Goal: Contribute content: Contribute content

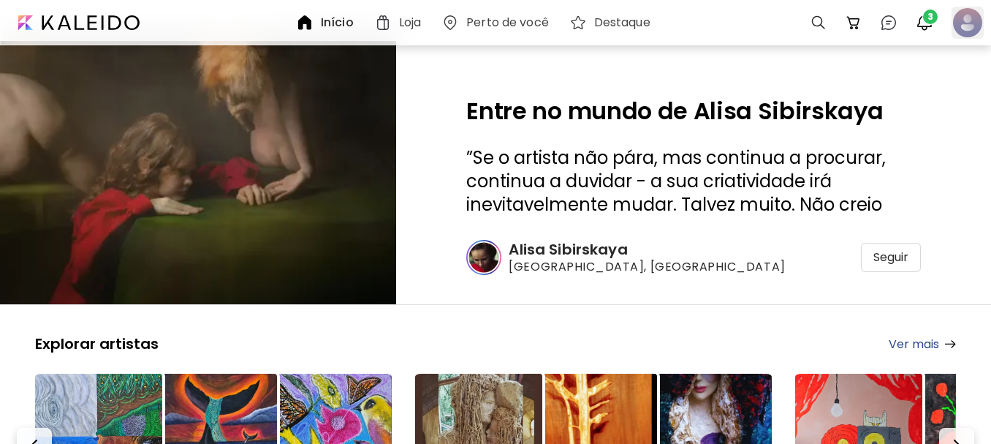
click at [970, 23] on div at bounding box center [967, 23] width 32 height 32
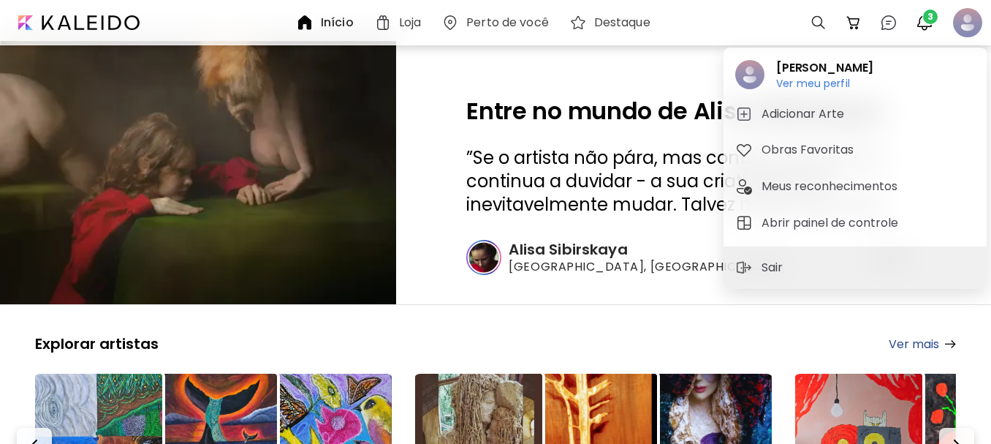
click at [796, 120] on h5 "Adicionar Arte" at bounding box center [804, 114] width 87 height 18
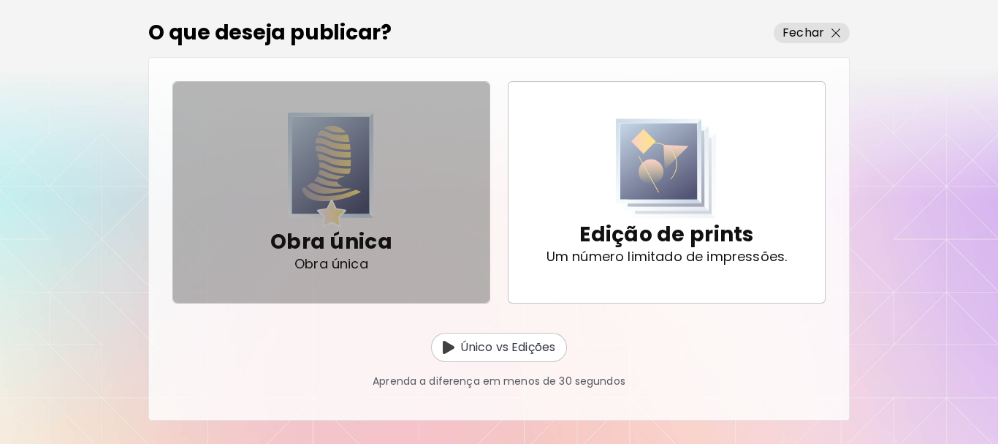
click at [434, 198] on span "Obra única Obra única" at bounding box center [331, 192] width 293 height 148
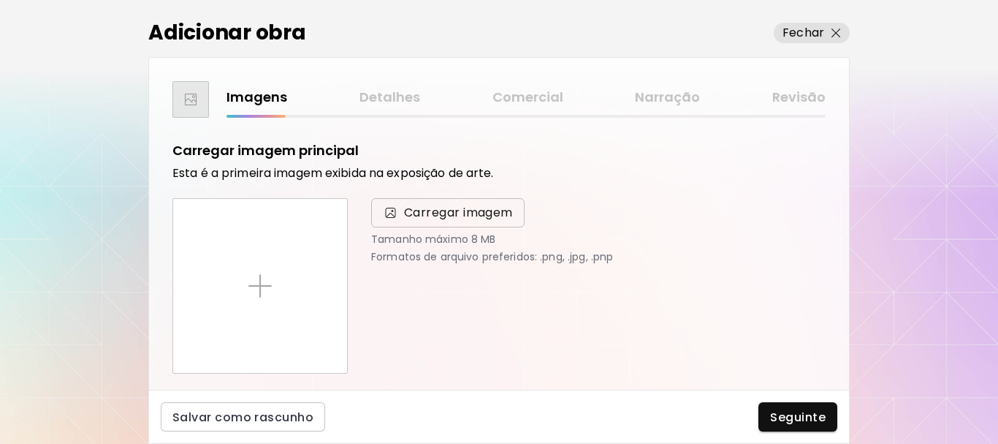
click at [433, 216] on span "Carregar imagem" at bounding box center [458, 213] width 109 height 18
click at [0, 0] on input "Carregar imagem" at bounding box center [0, 0] width 0 height 0
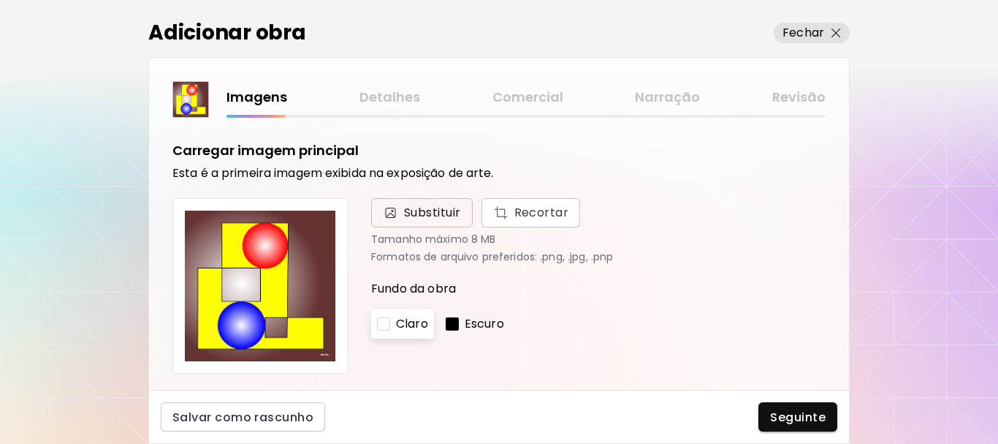
scroll to position [73, 0]
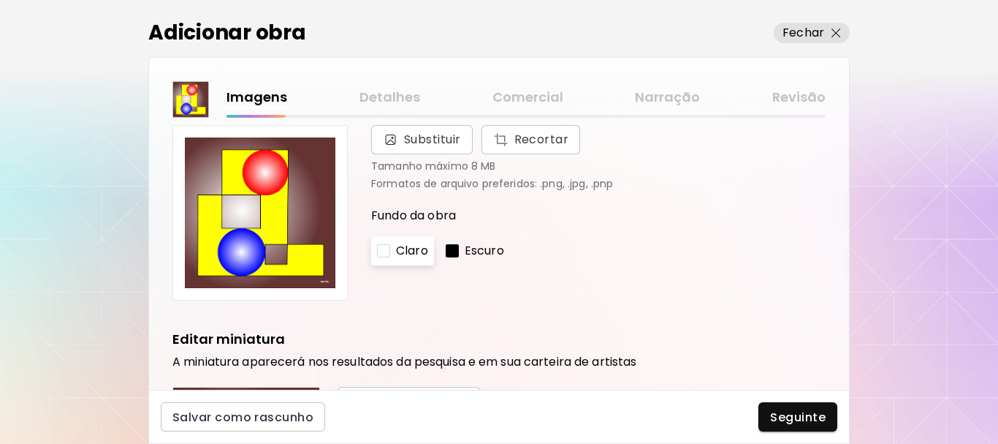
click at [484, 250] on p "Escuro" at bounding box center [484, 251] width 39 height 18
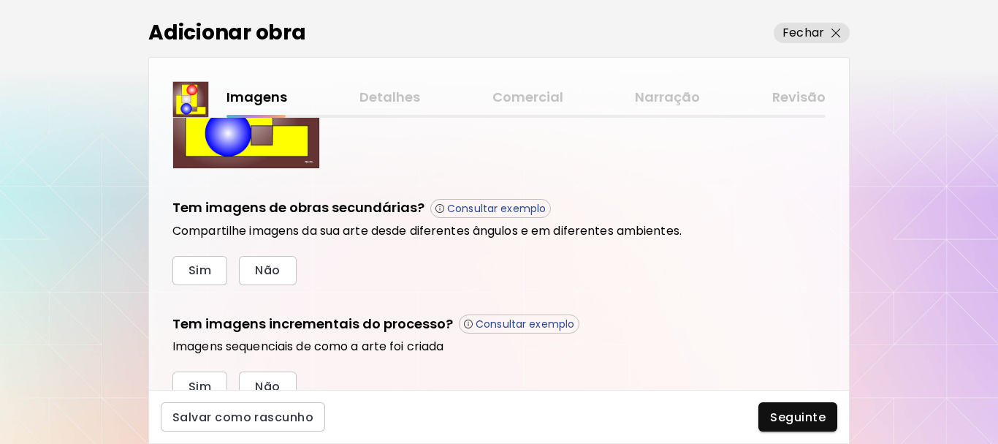
scroll to position [502, 0]
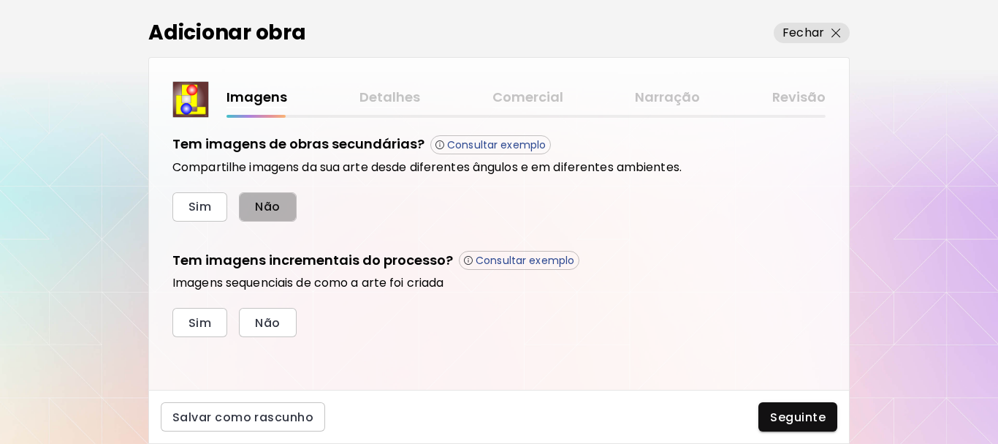
drag, startPoint x: 265, startPoint y: 202, endPoint x: 273, endPoint y: 267, distance: 65.5
click at [266, 202] on span "Não" at bounding box center [267, 206] width 25 height 15
click at [273, 325] on span "Não" at bounding box center [267, 322] width 25 height 15
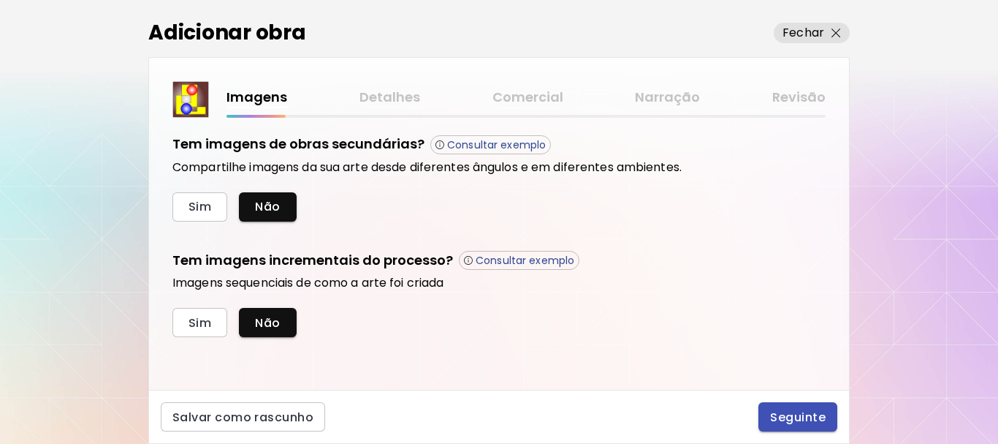
click at [776, 417] on span "Seguinte" at bounding box center [798, 416] width 56 height 15
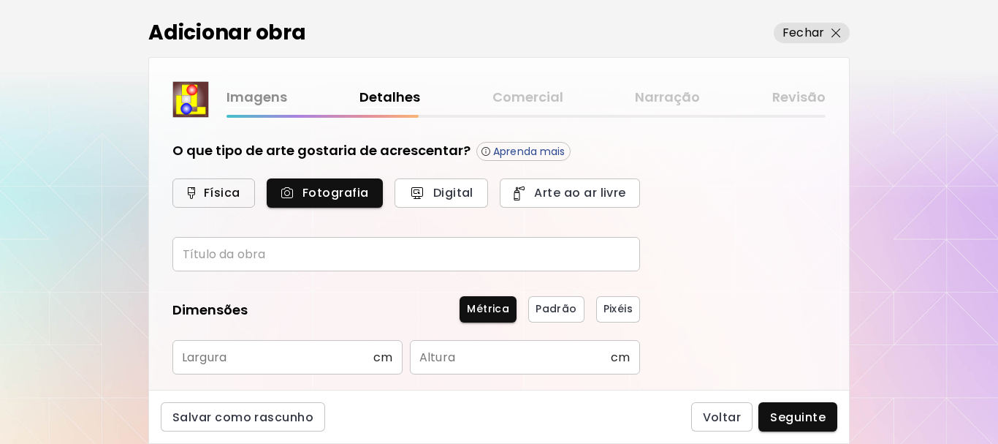
click at [222, 193] on span "Física" at bounding box center [214, 192] width 50 height 15
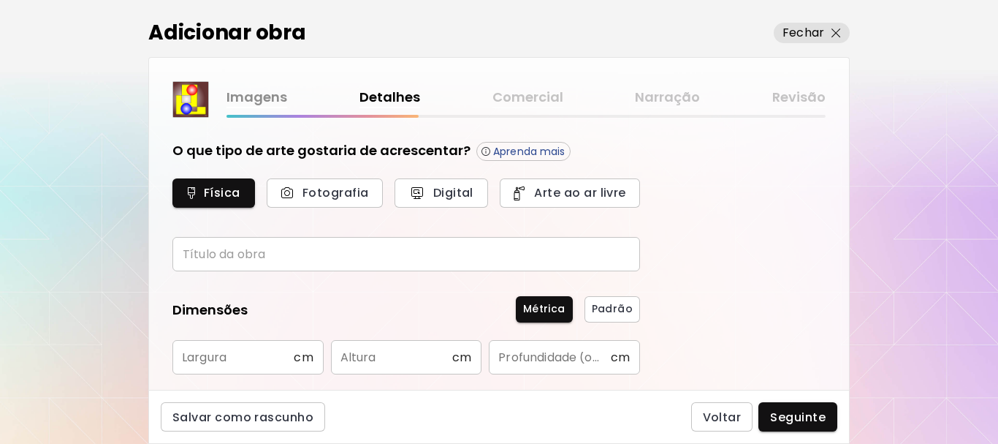
click at [267, 251] on input "text" at bounding box center [406, 254] width 468 height 34
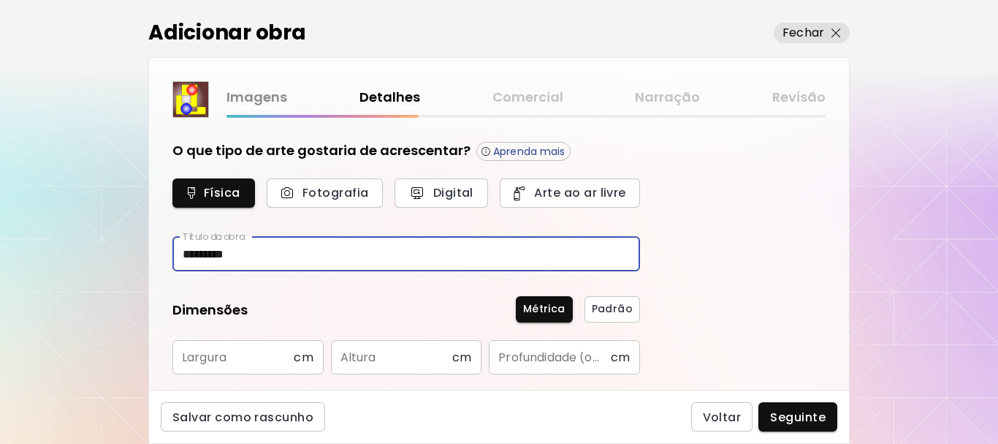
scroll to position [146, 0]
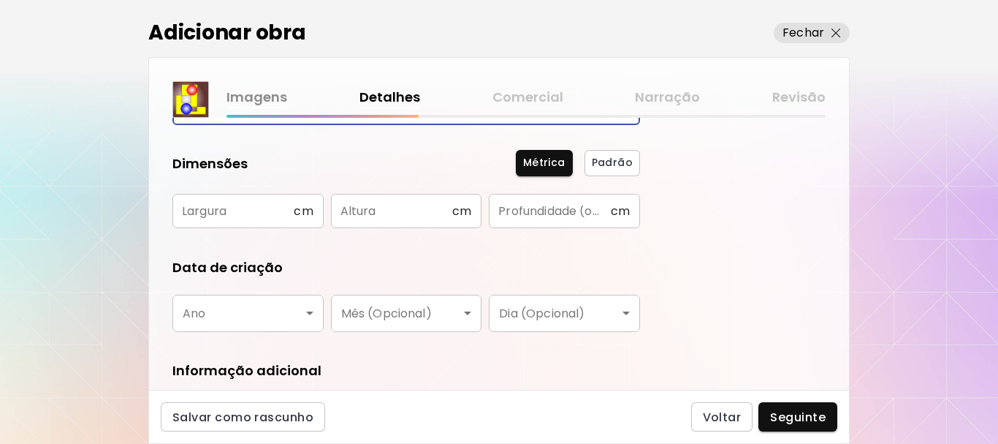
type input "*********"
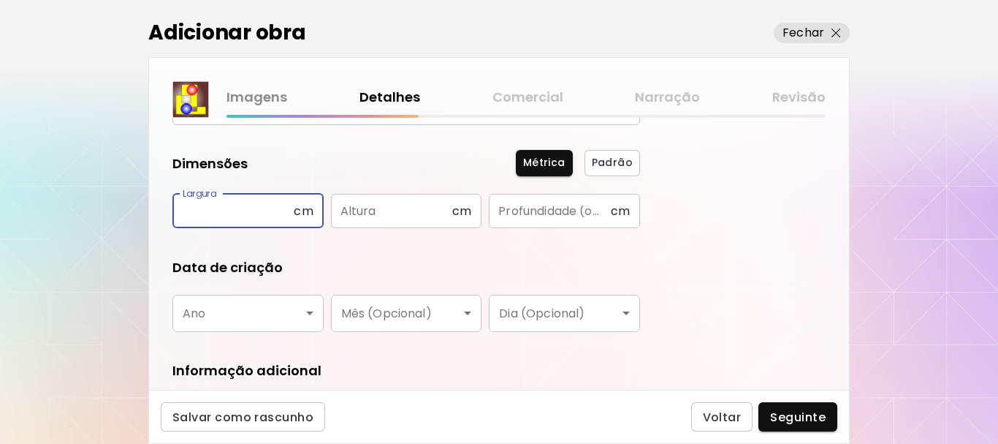
click at [235, 206] on input "text" at bounding box center [232, 211] width 121 height 34
type input "**"
click at [393, 210] on input "text" at bounding box center [391, 211] width 121 height 34
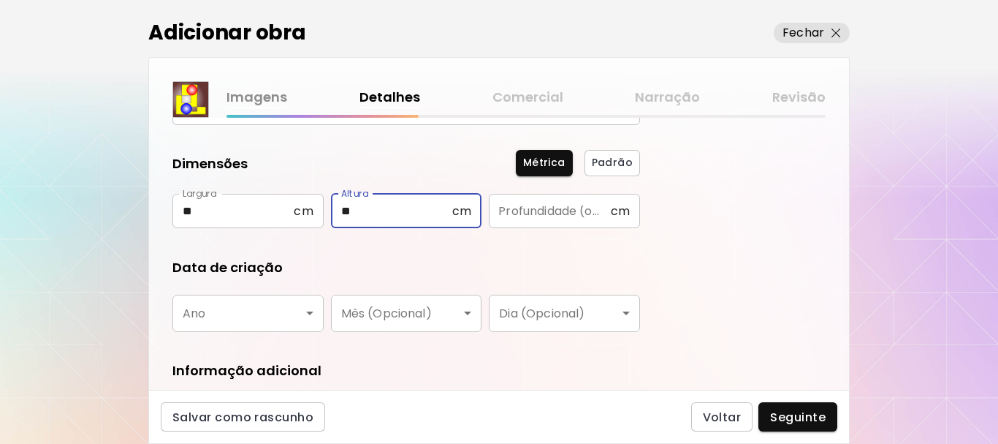
type input "**"
click at [259, 316] on body "[DOMAIN_NAME]/tiagocruz Adicionar obras Gerencie suas obras Editar Perfil My Bi…" at bounding box center [499, 222] width 998 height 444
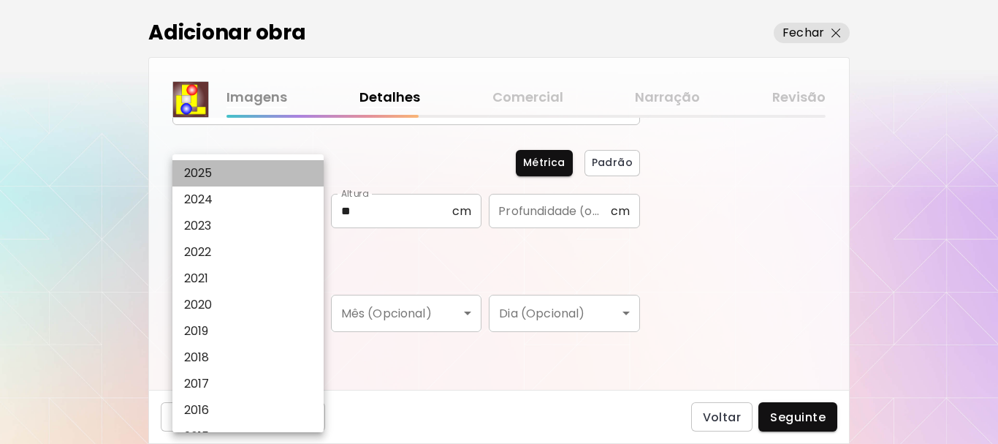
click at [251, 173] on li "2025" at bounding box center [251, 173] width 159 height 26
type input "****"
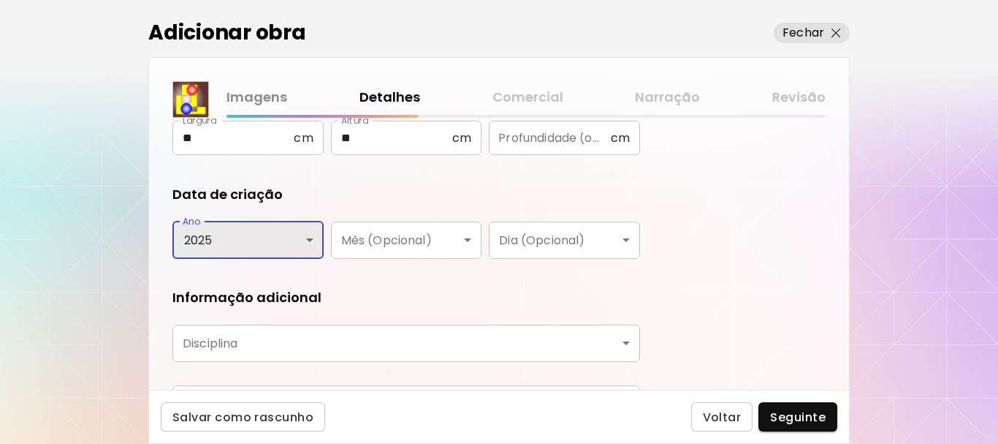
scroll to position [292, 0]
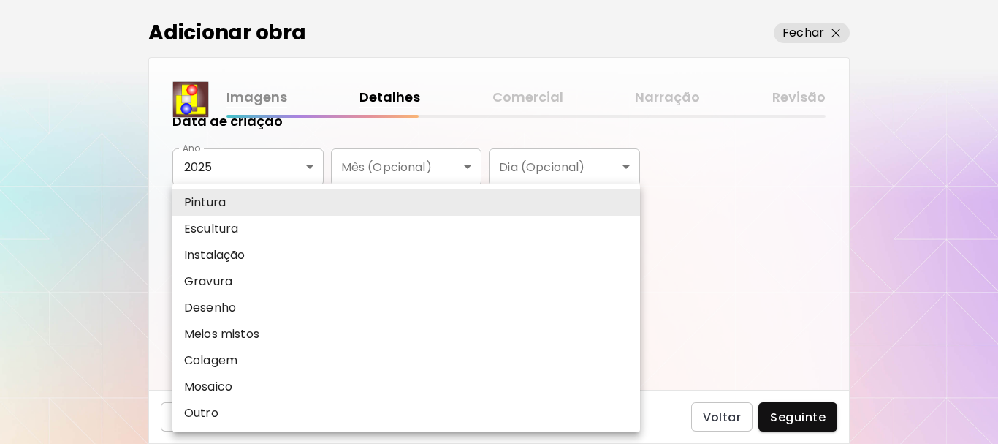
click at [454, 273] on body "[DOMAIN_NAME]/tiagocruz Adicionar obras Gerencie suas obras Editar Perfil My Bi…" at bounding box center [499, 222] width 998 height 444
click at [195, 306] on p "Desenho" at bounding box center [210, 308] width 52 height 18
type input "*******"
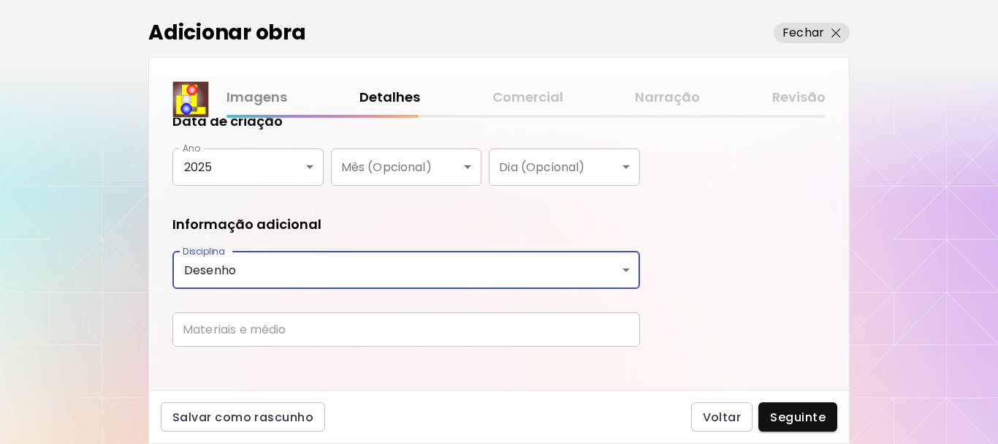
click at [361, 332] on input "text" at bounding box center [406, 329] width 468 height 34
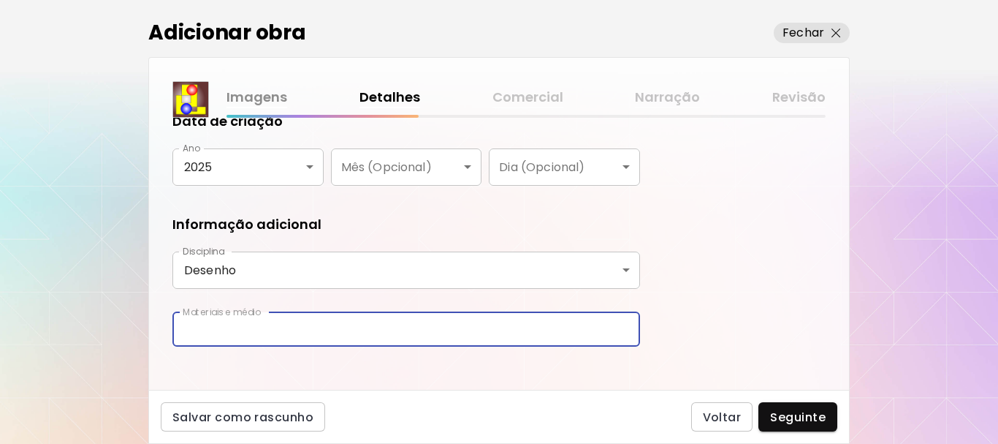
type input "**********"
click at [785, 413] on span "Seguinte" at bounding box center [798, 416] width 56 height 15
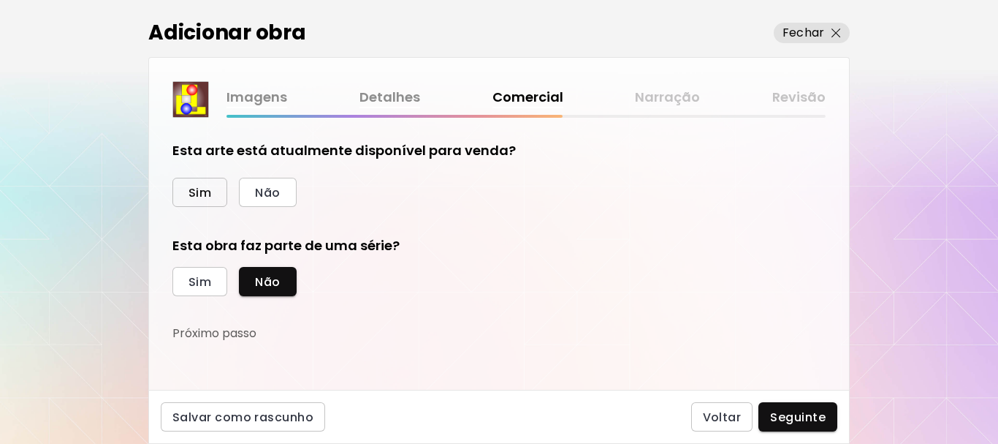
click at [189, 183] on button "Sim" at bounding box center [199, 192] width 55 height 29
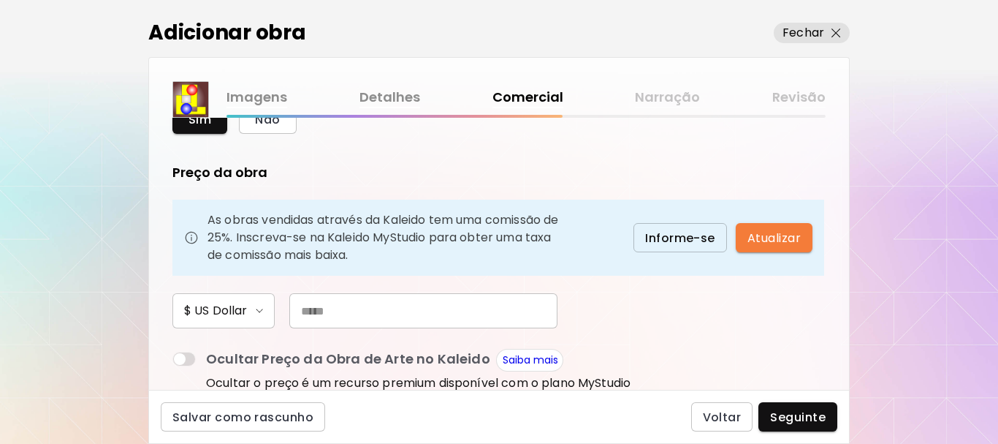
scroll to position [146, 0]
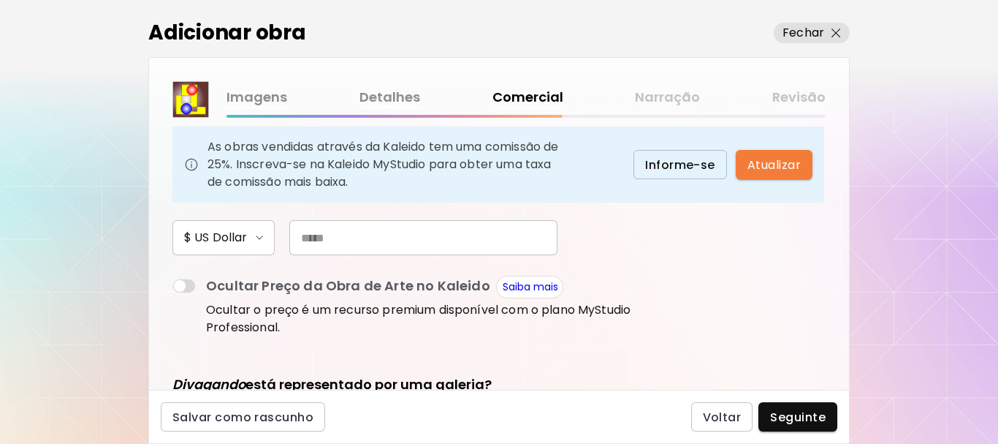
click at [404, 227] on input "text" at bounding box center [423, 237] width 268 height 35
type input "***"
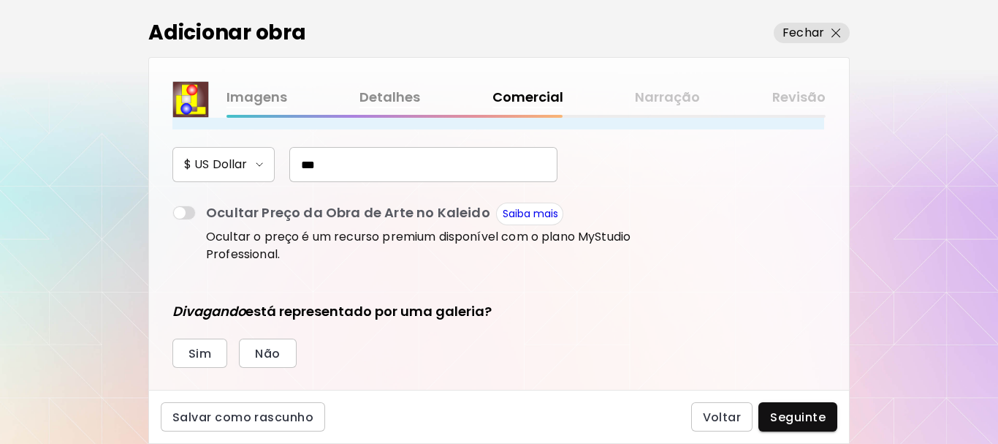
scroll to position [292, 0]
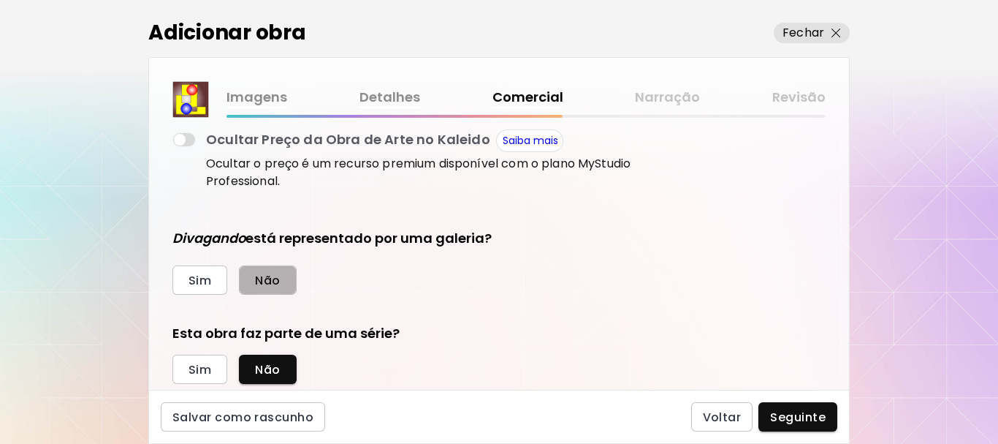
click at [284, 279] on button "Não" at bounding box center [267, 279] width 57 height 29
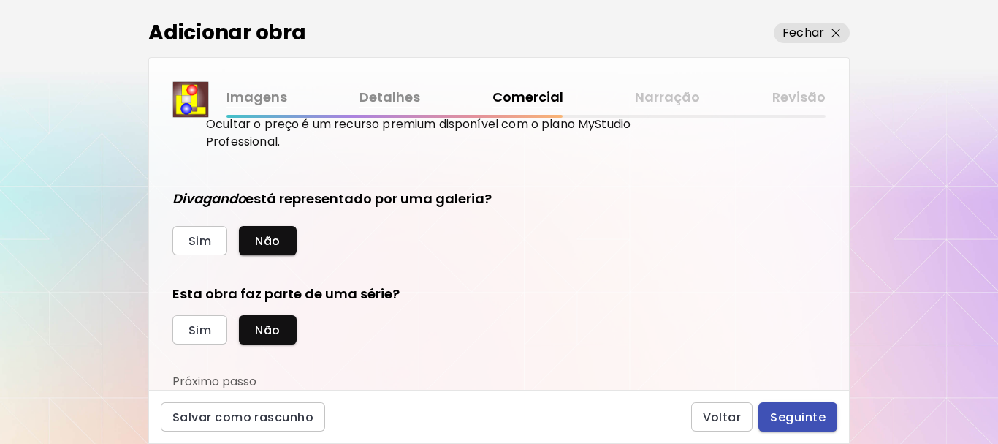
click at [796, 415] on span "Seguinte" at bounding box center [798, 416] width 56 height 15
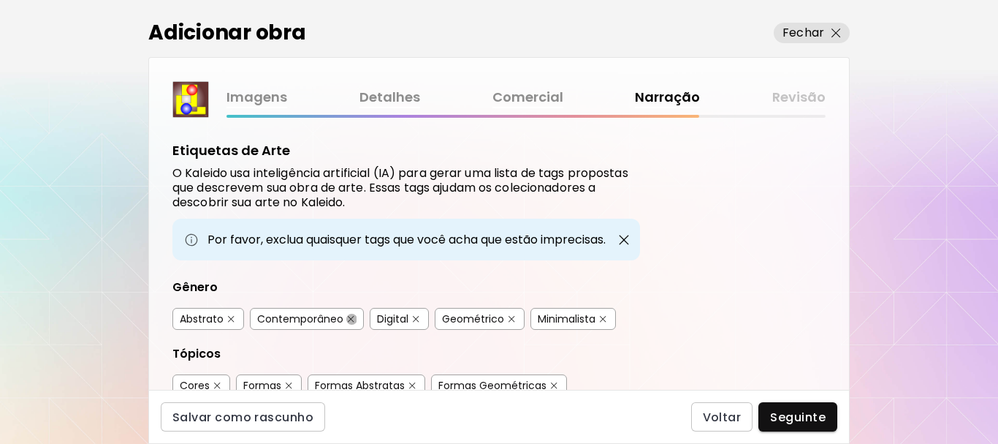
click at [346, 314] on button "button" at bounding box center [351, 318] width 11 height 11
click at [606, 322] on button "button" at bounding box center [603, 318] width 11 height 11
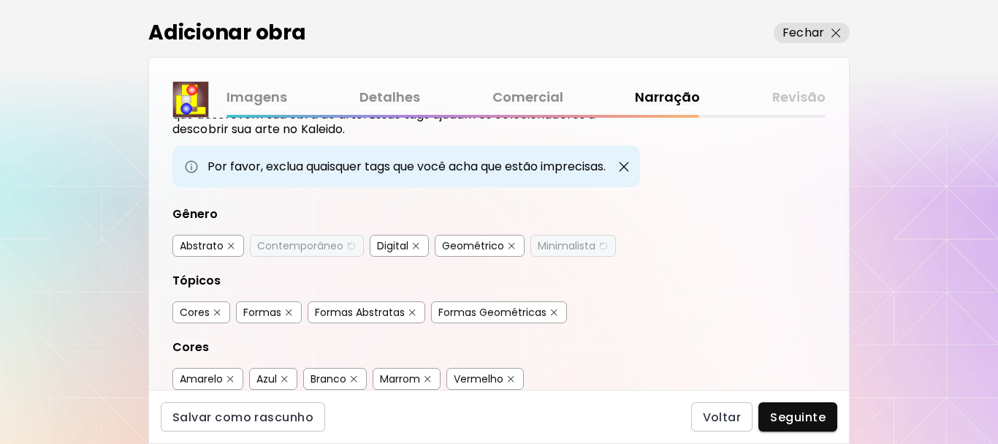
click at [410, 313] on img "button" at bounding box center [412, 312] width 7 height 7
click at [290, 313] on img "button" at bounding box center [289, 312] width 7 height 7
click at [216, 311] on img "button" at bounding box center [217, 312] width 7 height 7
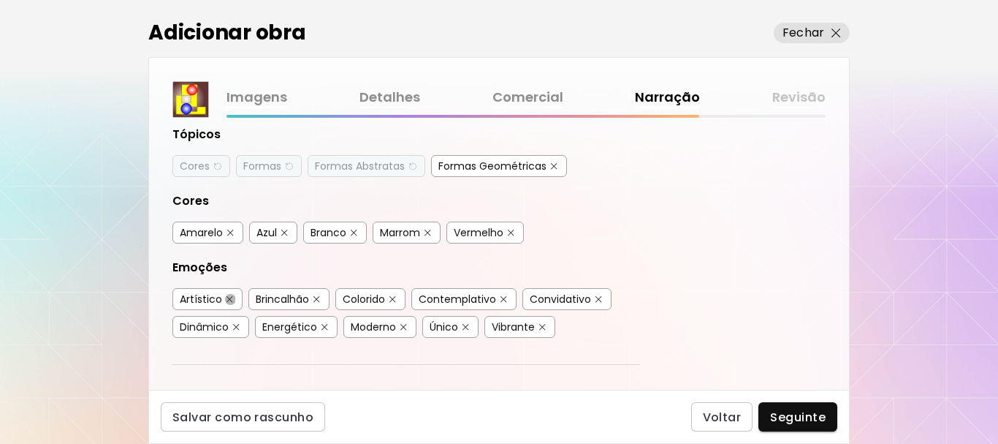
click at [224, 300] on button "button" at bounding box center [229, 299] width 11 height 11
click at [314, 298] on img "button" at bounding box center [316, 299] width 7 height 7
click at [501, 297] on img "button" at bounding box center [504, 299] width 7 height 7
click at [598, 297] on img "button" at bounding box center [599, 299] width 7 height 7
click at [231, 325] on div "Dinâmico" at bounding box center [210, 327] width 77 height 22
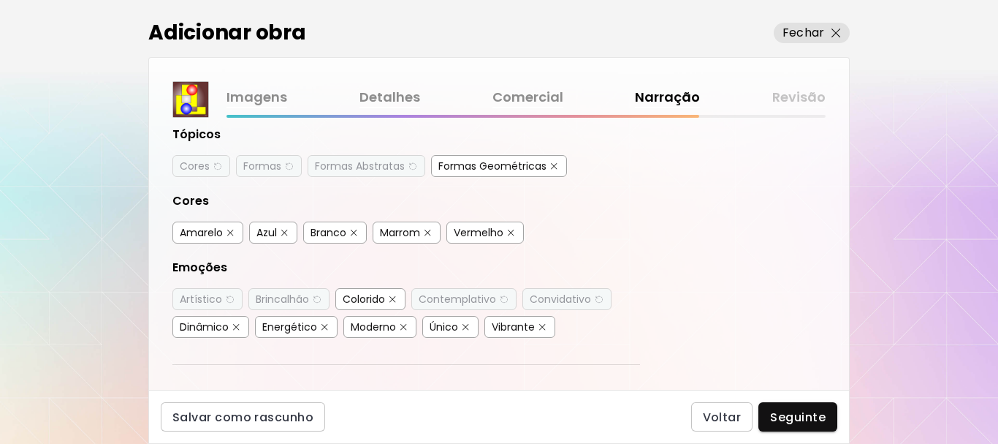
click at [231, 324] on button "button" at bounding box center [236, 327] width 11 height 11
click at [319, 328] on button "button" at bounding box center [324, 327] width 11 height 11
click at [401, 326] on img "button" at bounding box center [403, 327] width 7 height 7
click at [534, 323] on div "Vibrante" at bounding box center [513, 326] width 43 height 15
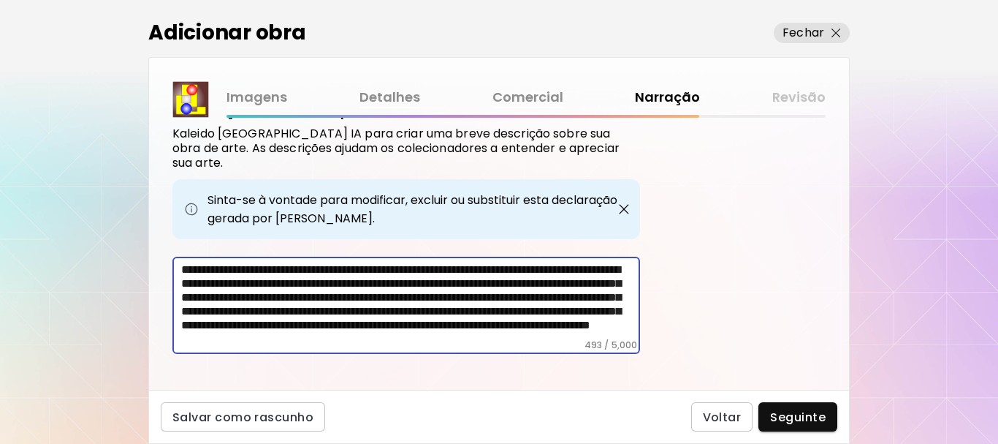
scroll to position [0, 0]
drag, startPoint x: 512, startPoint y: 259, endPoint x: 528, endPoint y: 271, distance: 20.3
click at [528, 271] on textarea "**********" at bounding box center [410, 300] width 459 height 77
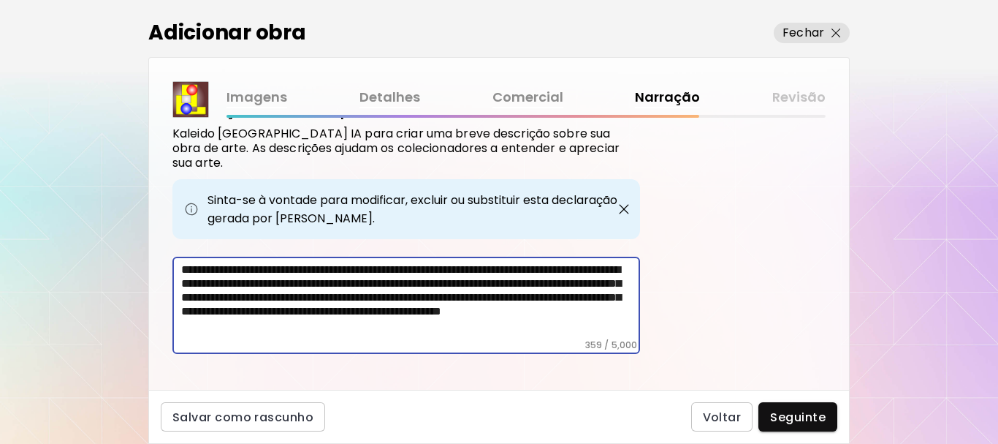
scroll to position [514, 0]
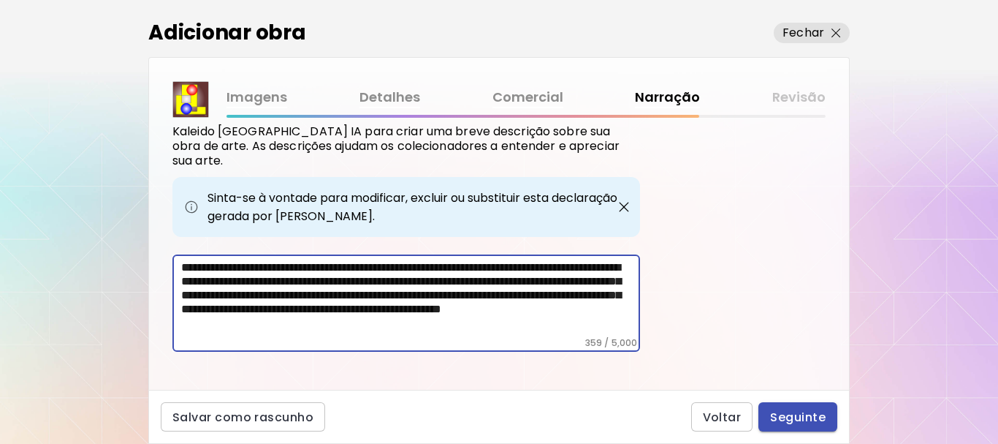
type textarea "**********"
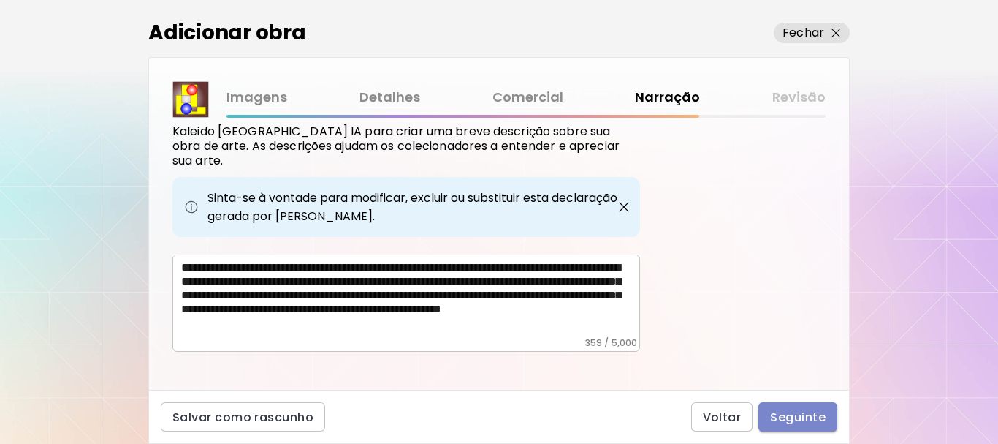
click at [802, 419] on span "Seguinte" at bounding box center [798, 416] width 56 height 15
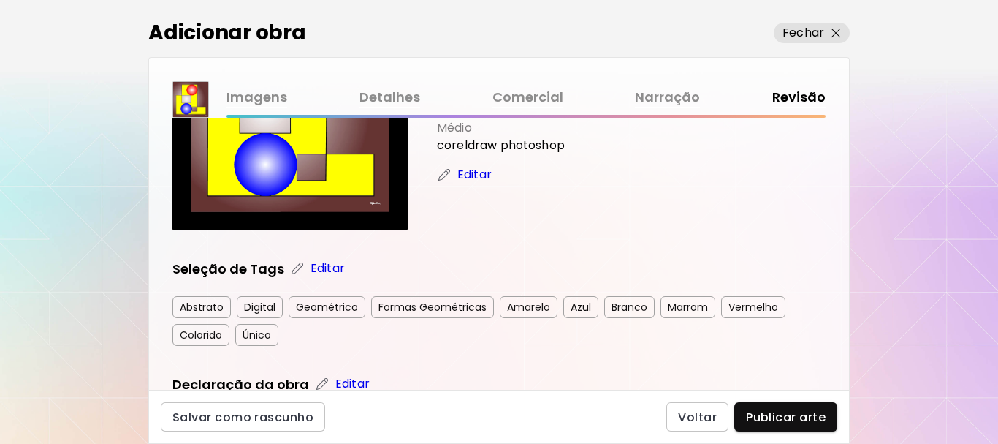
scroll to position [292, 0]
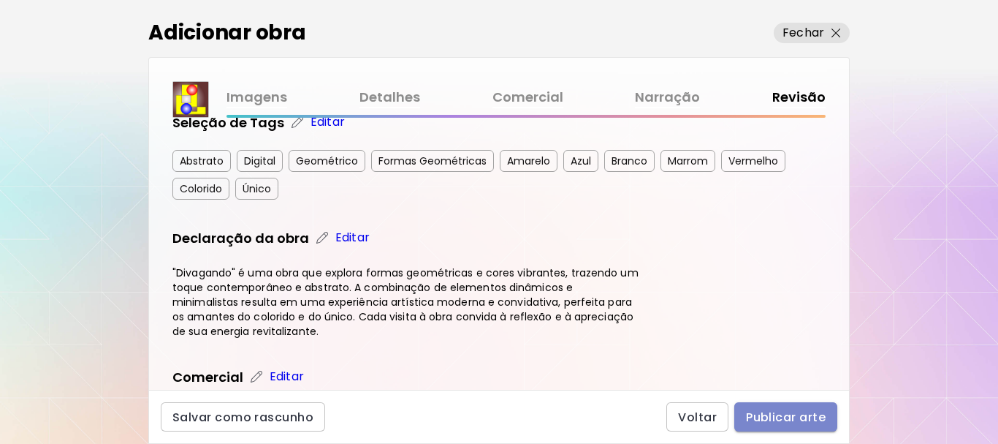
click at [785, 413] on span "Publicar arte" at bounding box center [786, 416] width 80 height 15
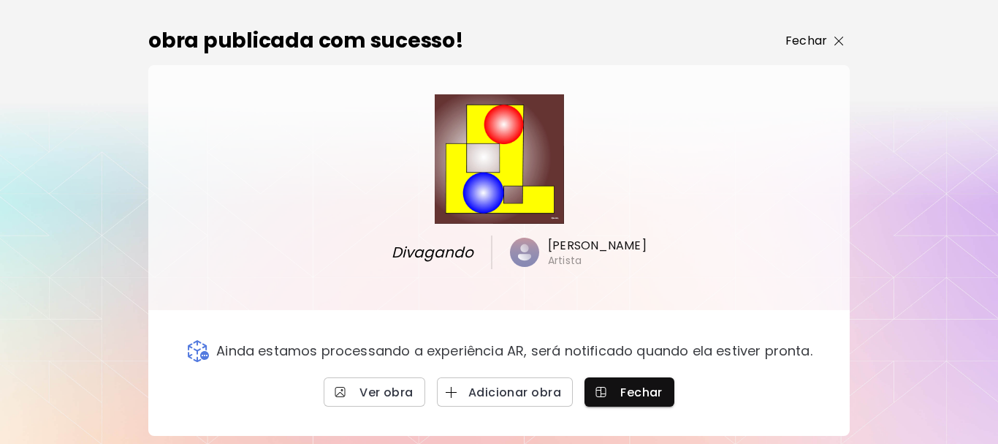
click at [807, 38] on p "Fechar" at bounding box center [806, 41] width 42 height 18
